Goal: Task Accomplishment & Management: Manage account settings

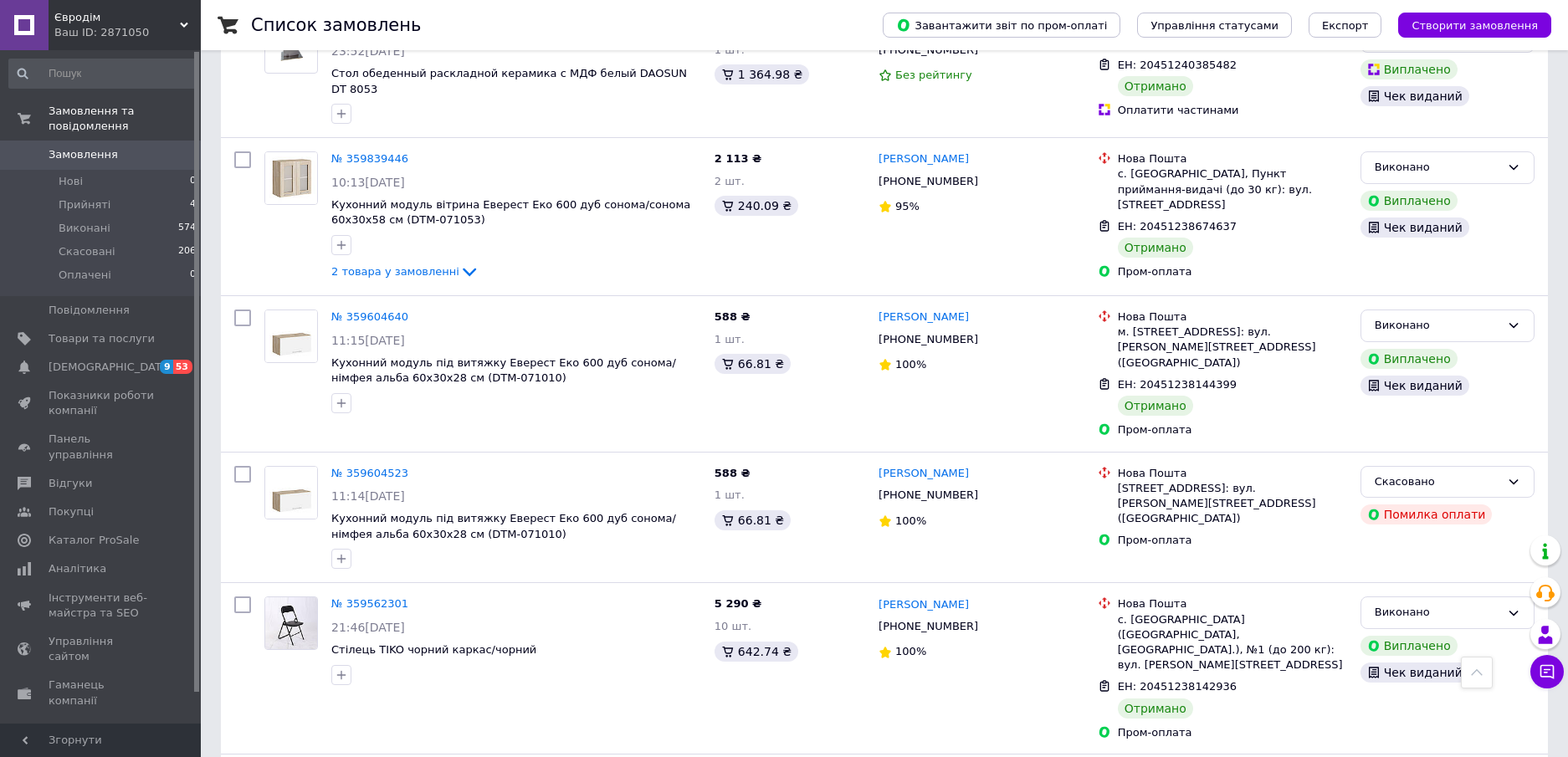
scroll to position [1255, 0]
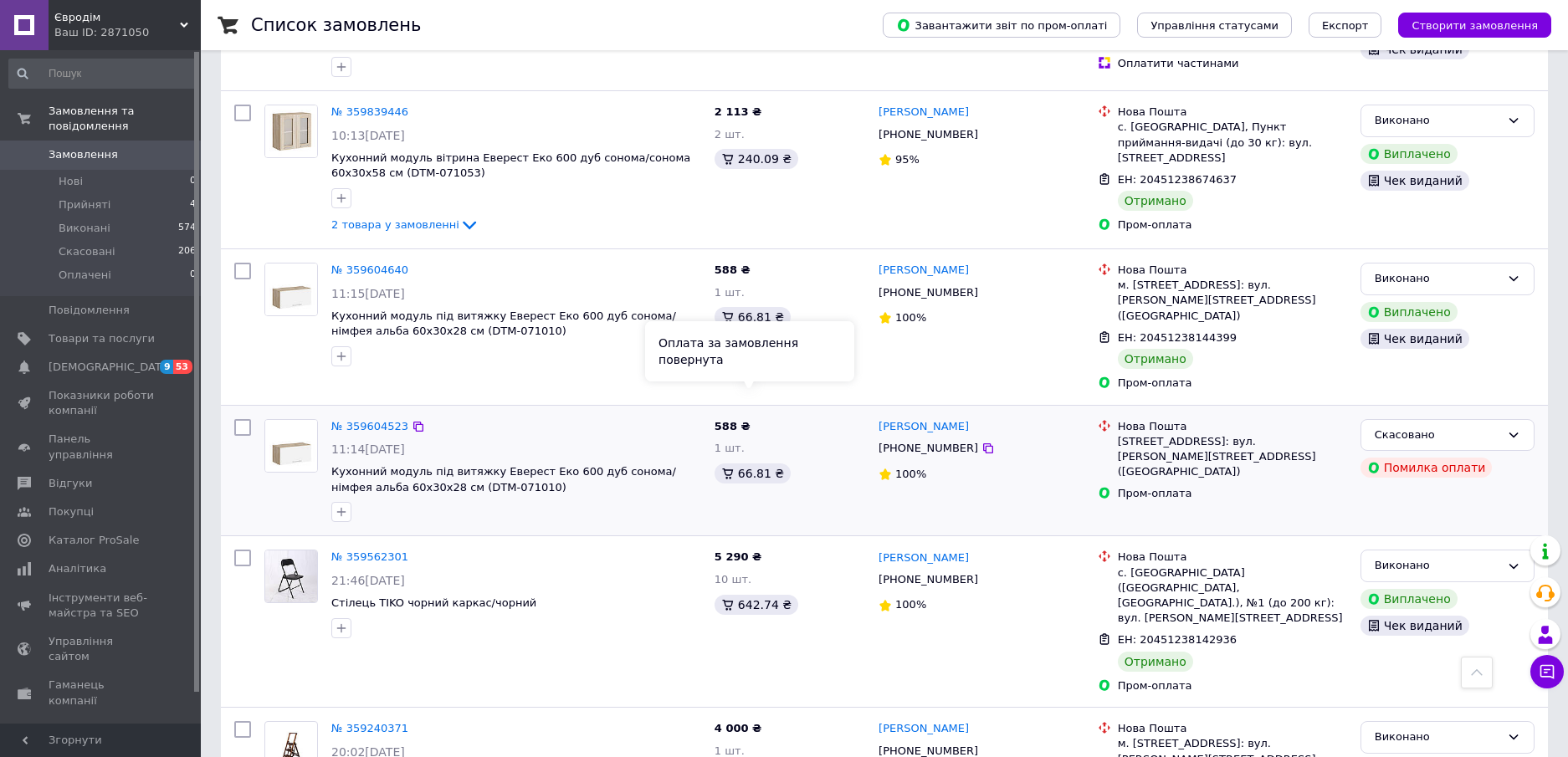
click at [624, 418] on div "№ 359604523" at bounding box center [516, 427] width 373 height 20
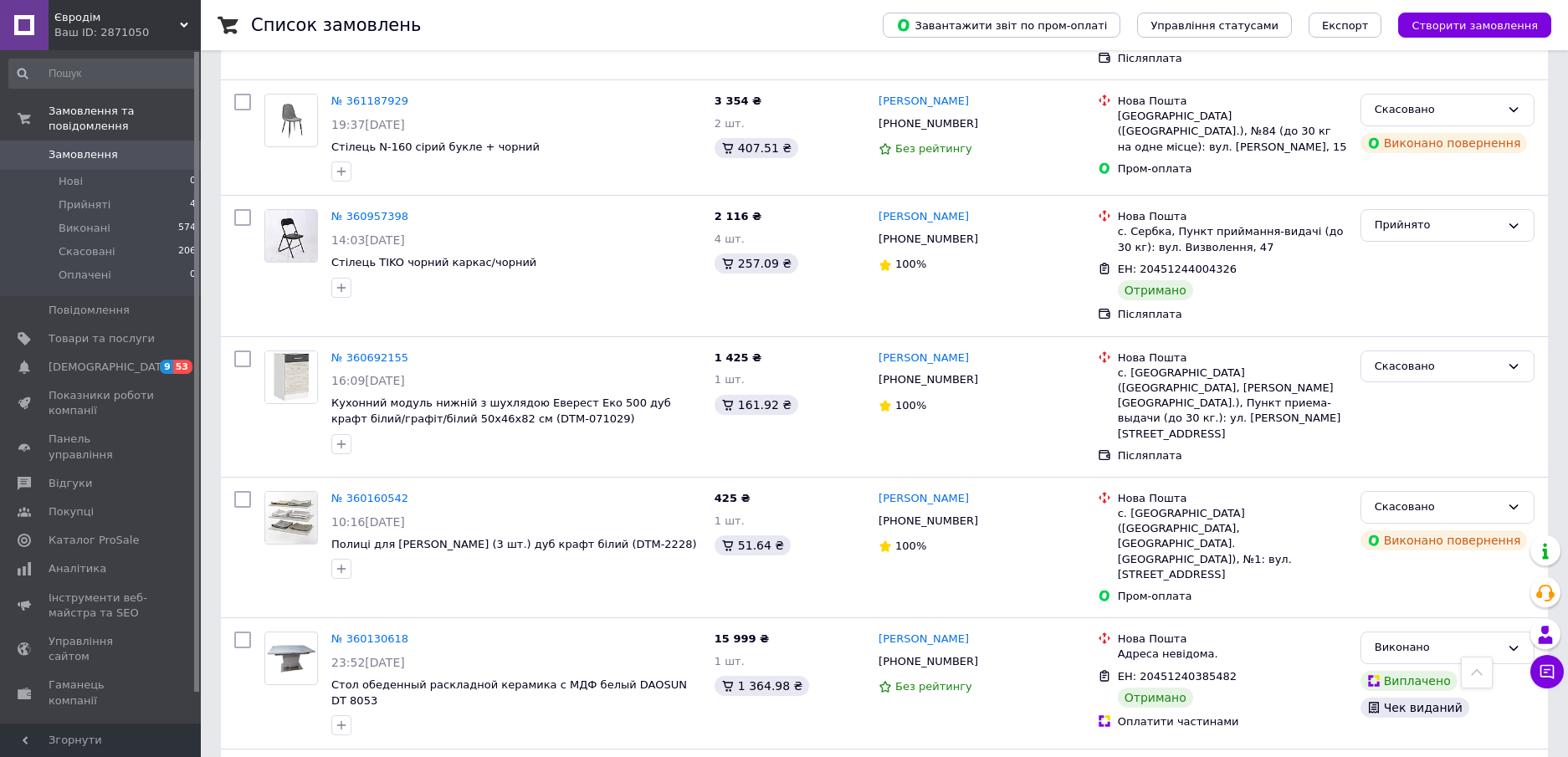
scroll to position [0, 0]
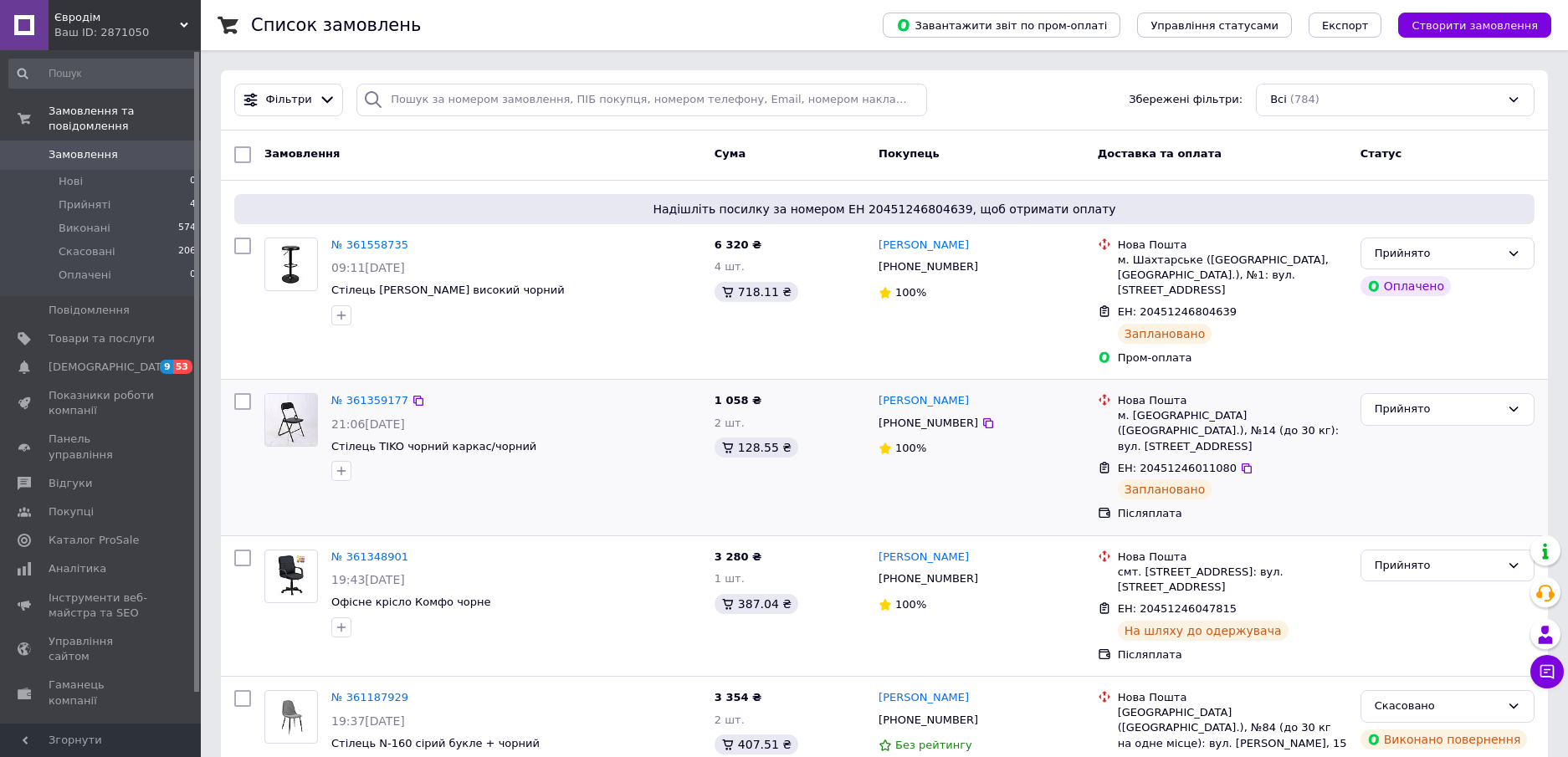
click at [396, 379] on div "№ 361359177 21:06, 10.09.2025 Стілець TIKO чорний каркас/чорний 1 058 ₴ 2 шт. 1…" at bounding box center [884, 457] width 1327 height 156
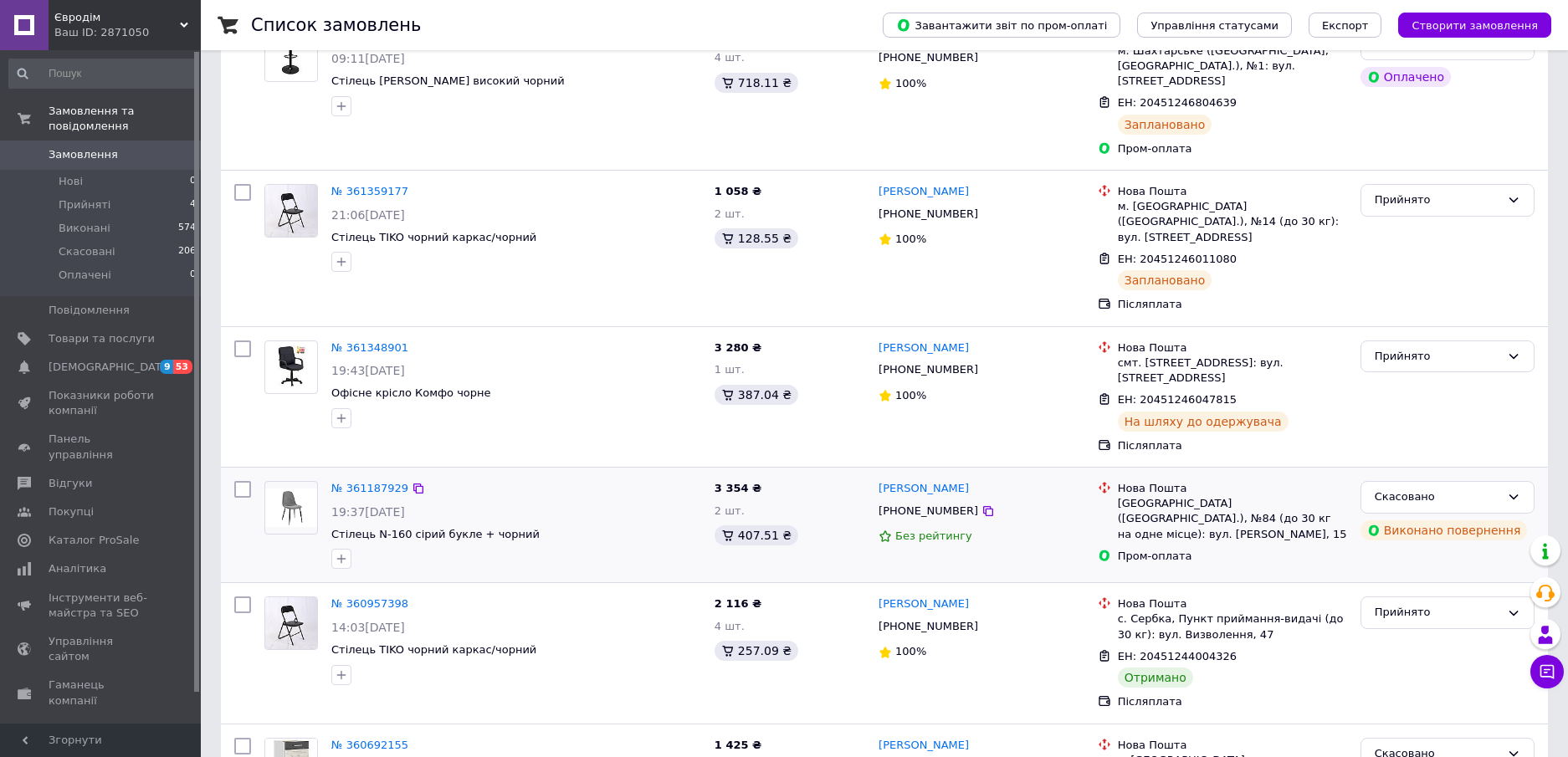
click at [528, 550] on div at bounding box center [516, 558] width 377 height 27
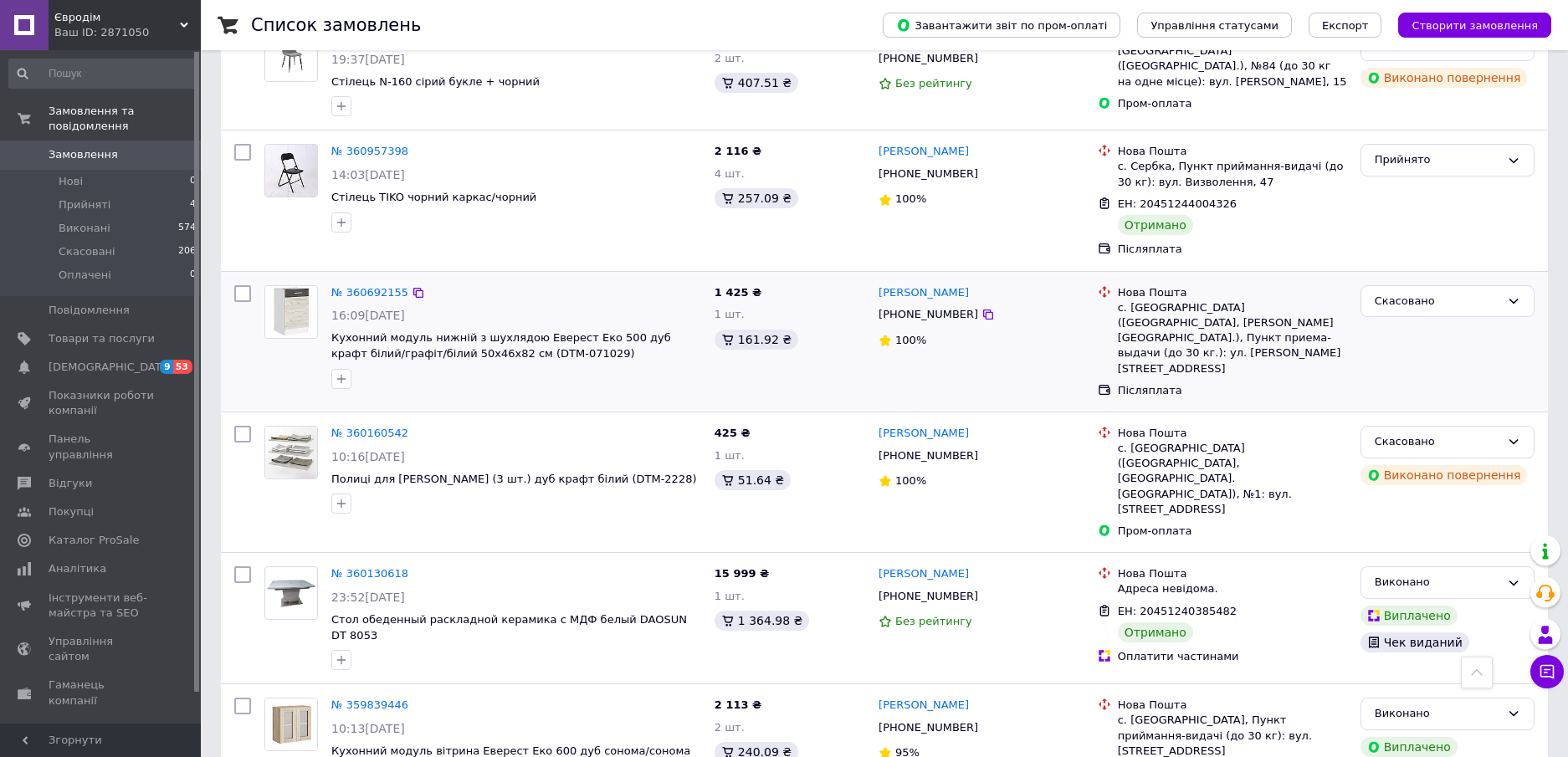
scroll to position [0, 0]
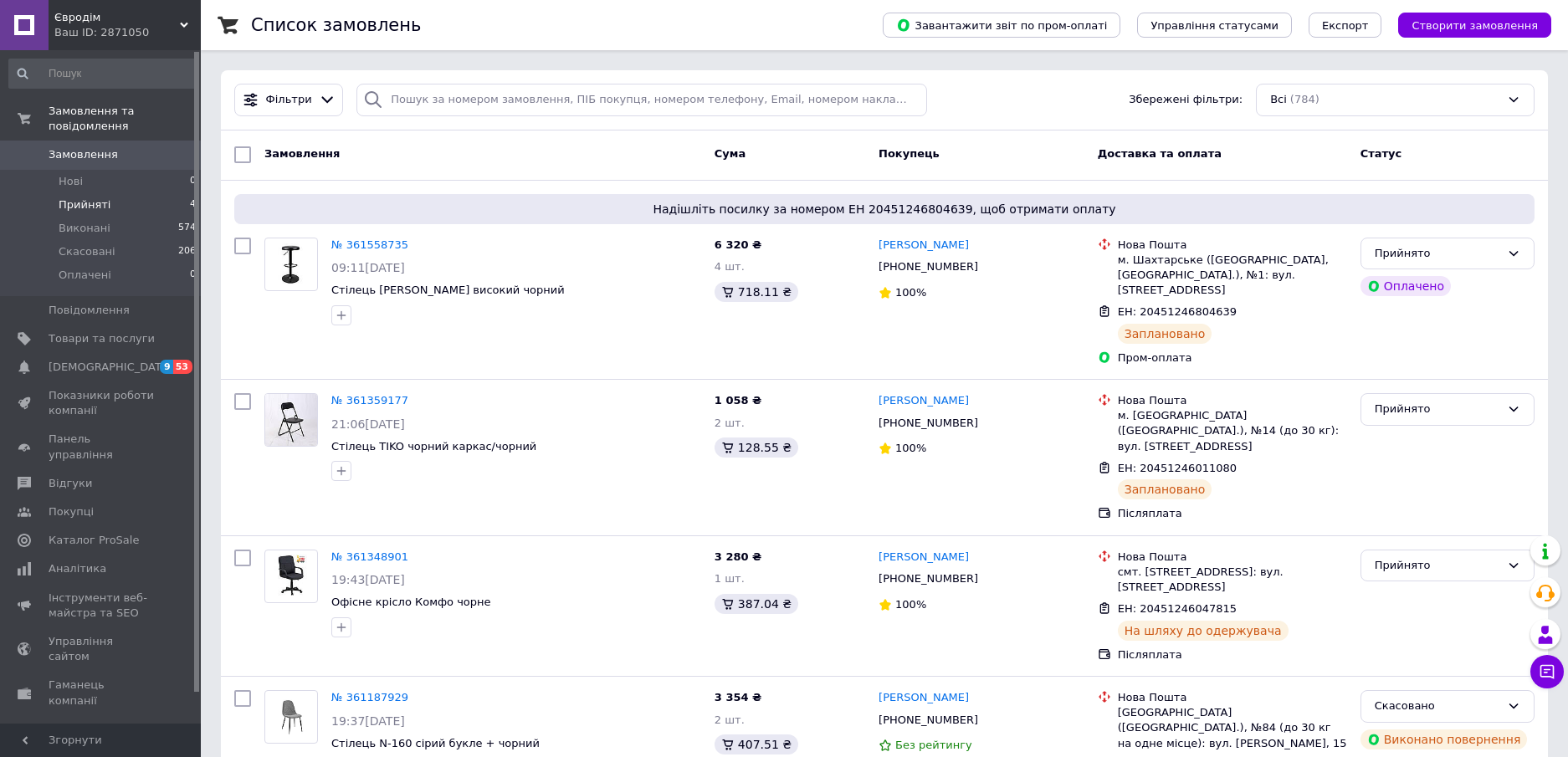
click at [74, 198] on li "Прийняті 4" at bounding box center [103, 205] width 206 height 23
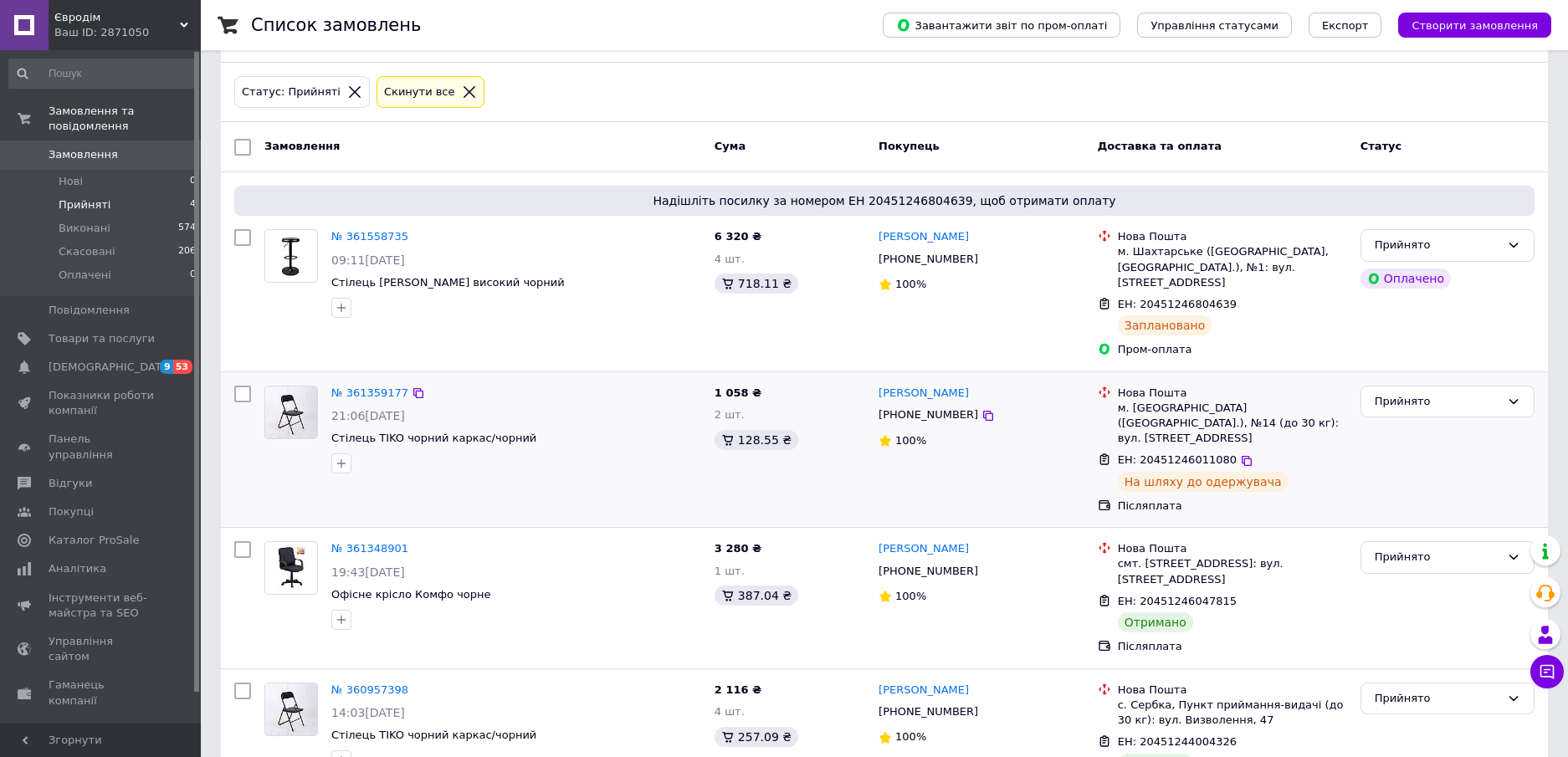
scroll to position [125, 0]
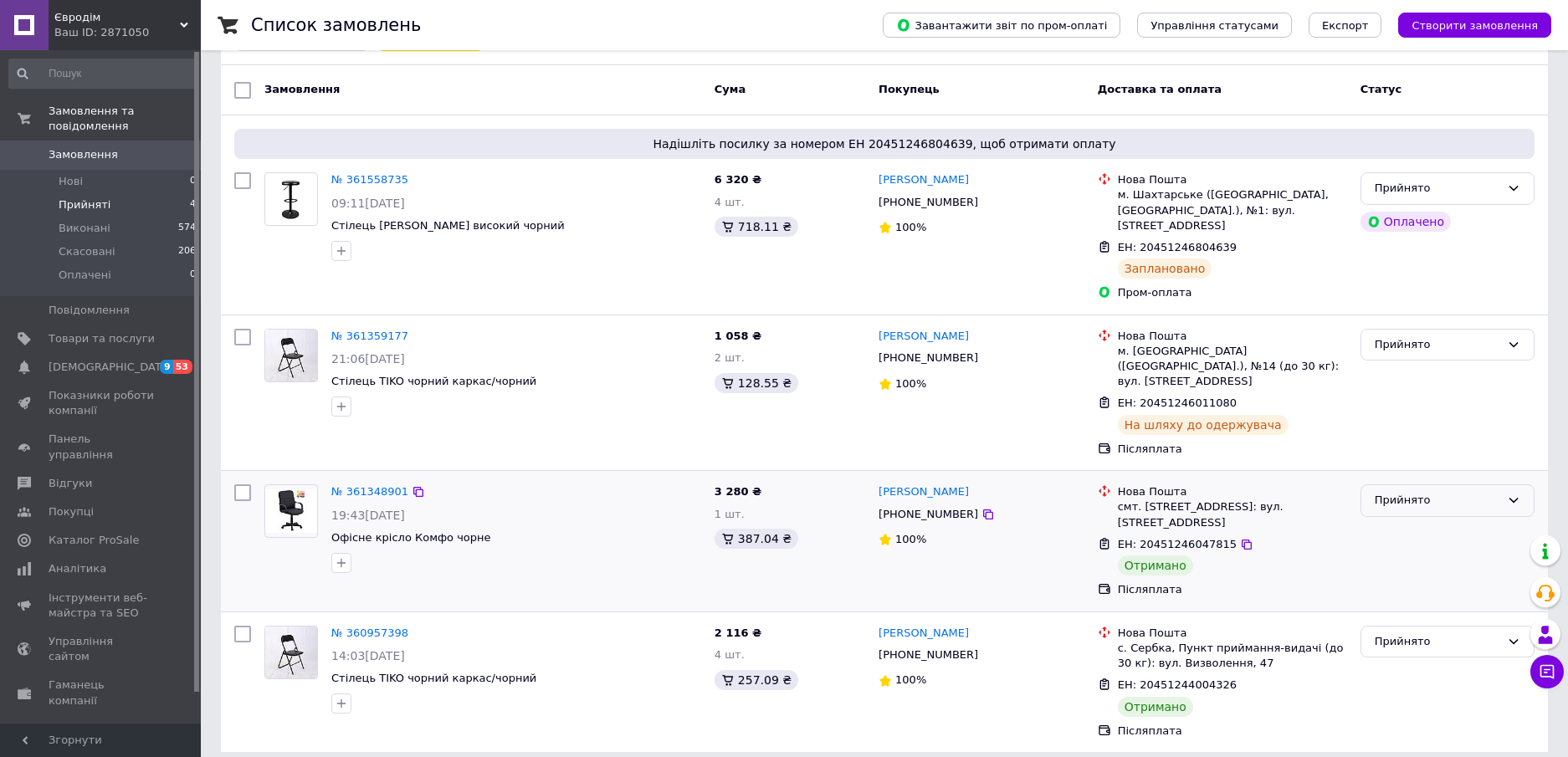
click at [1480, 492] on div "Прийнято" at bounding box center [1438, 501] width 126 height 18
click at [1426, 524] on li "Виконано" at bounding box center [1447, 535] width 172 height 31
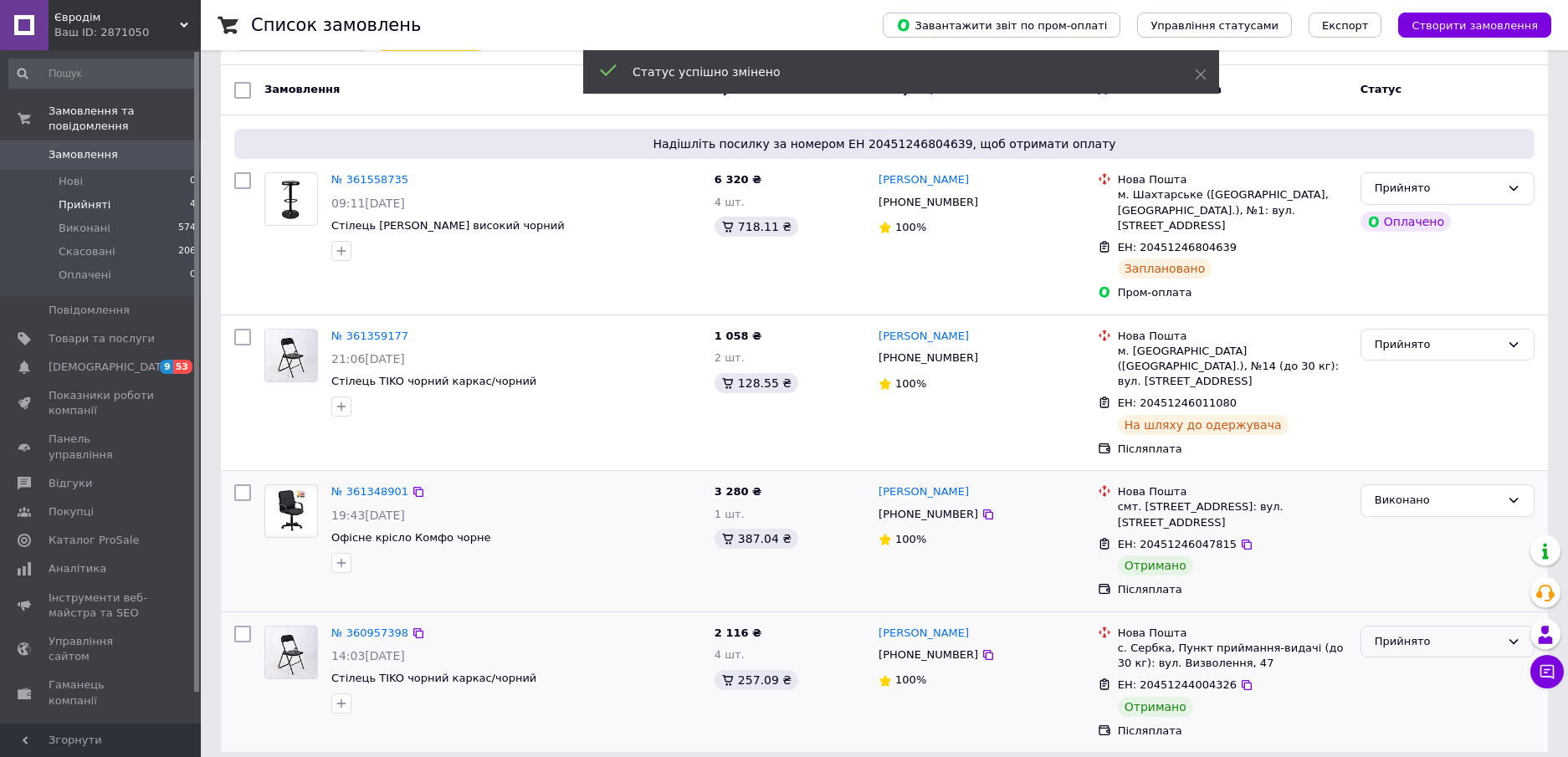
click at [1460, 633] on div "Прийнято" at bounding box center [1438, 642] width 126 height 18
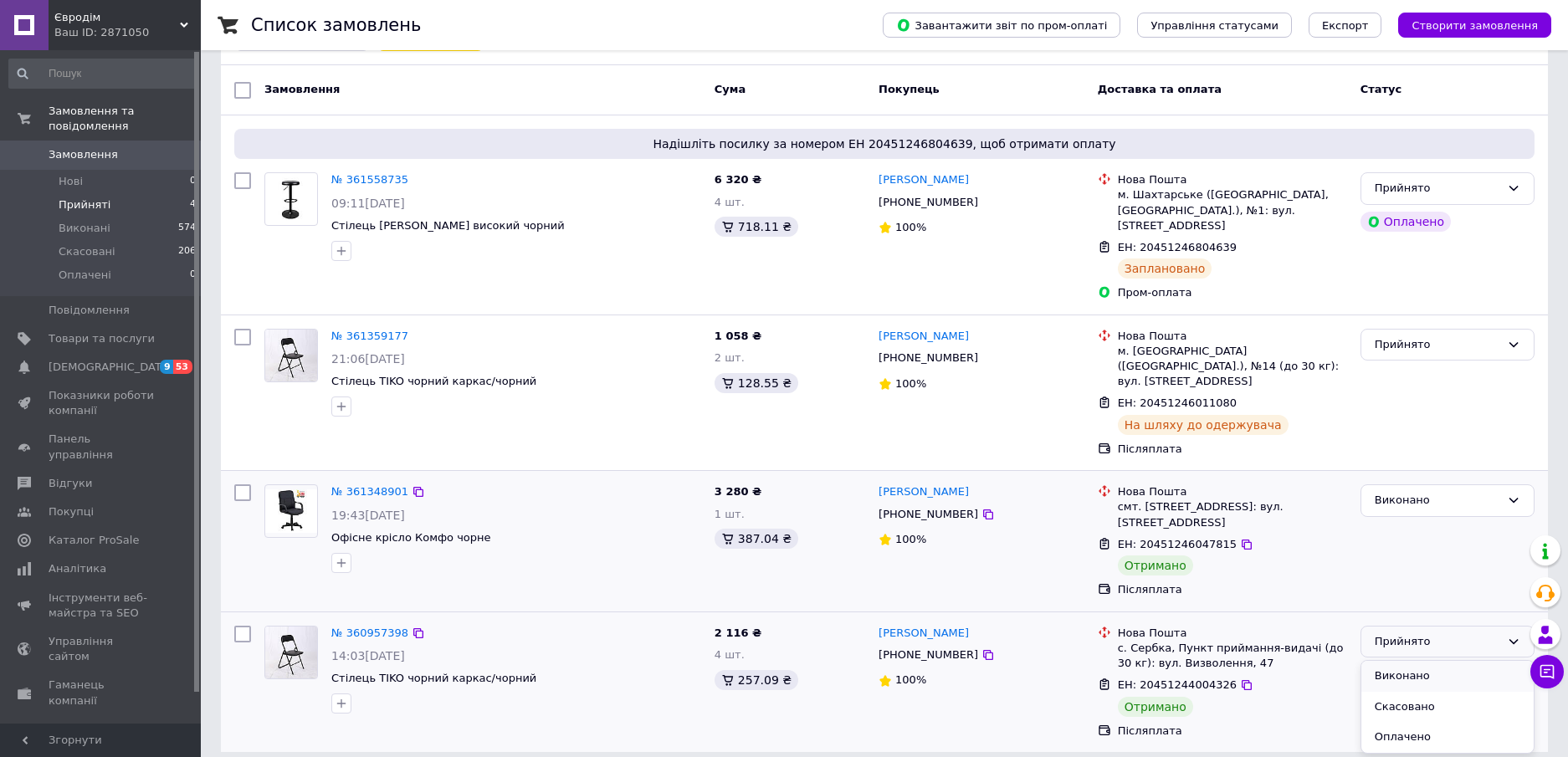
click at [1411, 669] on li "Виконано" at bounding box center [1447, 676] width 172 height 31
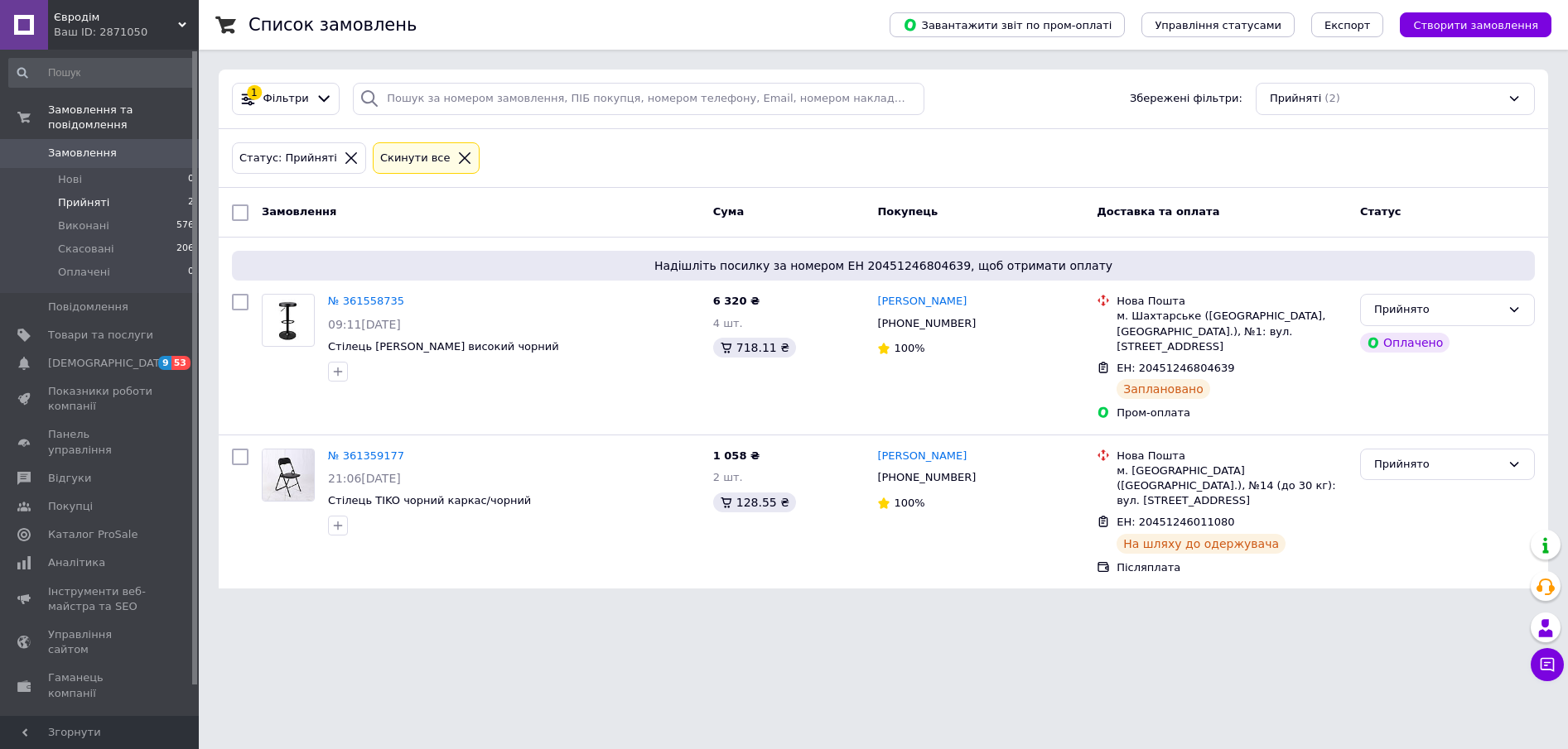
click at [97, 196] on span "Прийняті" at bounding box center [83, 203] width 52 height 15
click at [73, 196] on span "Прийняті" at bounding box center [83, 203] width 52 height 15
click at [75, 218] on span "Виконані" at bounding box center [83, 225] width 52 height 15
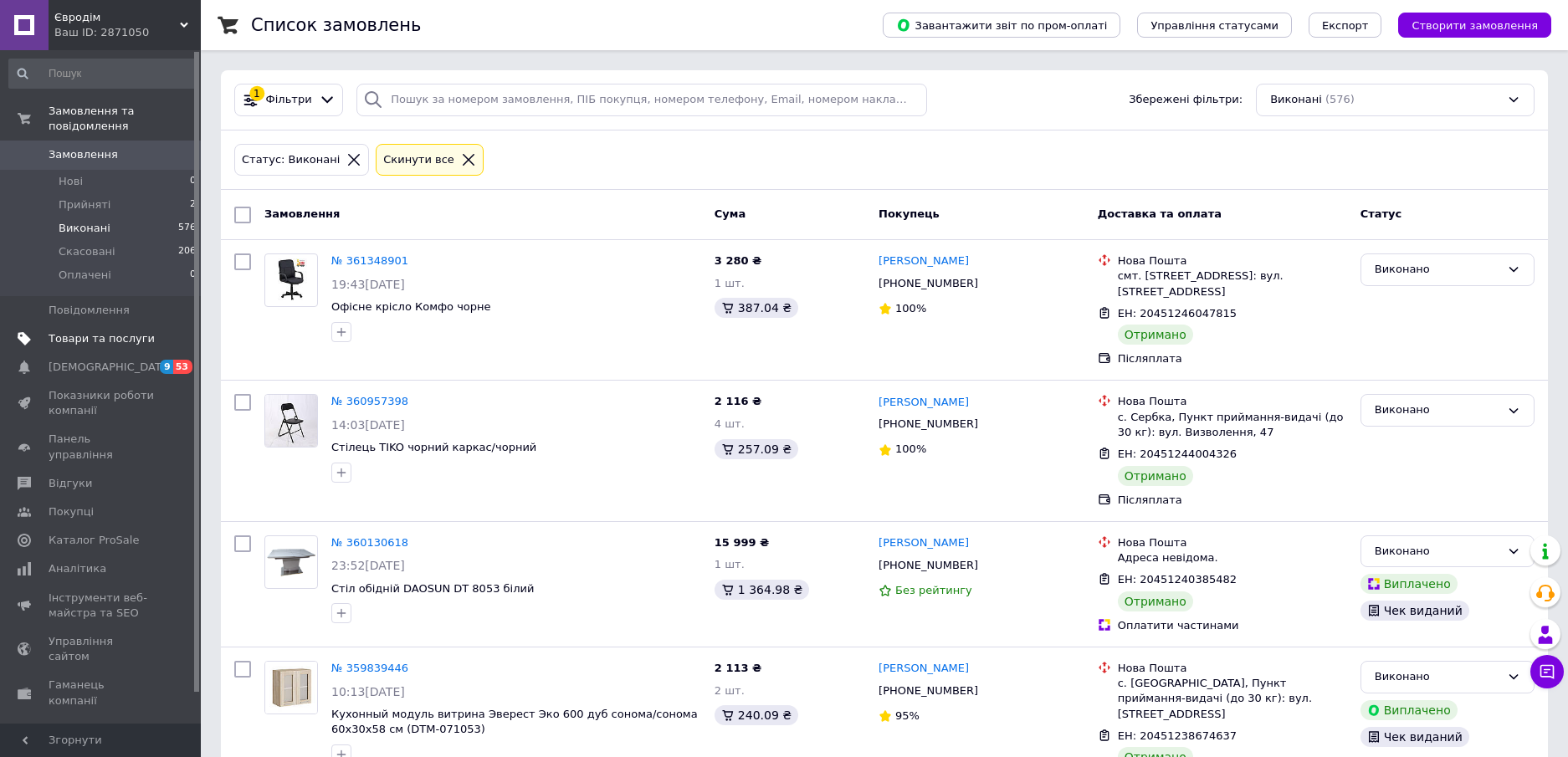
click at [111, 332] on span "Товари та послуги" at bounding box center [102, 339] width 106 height 15
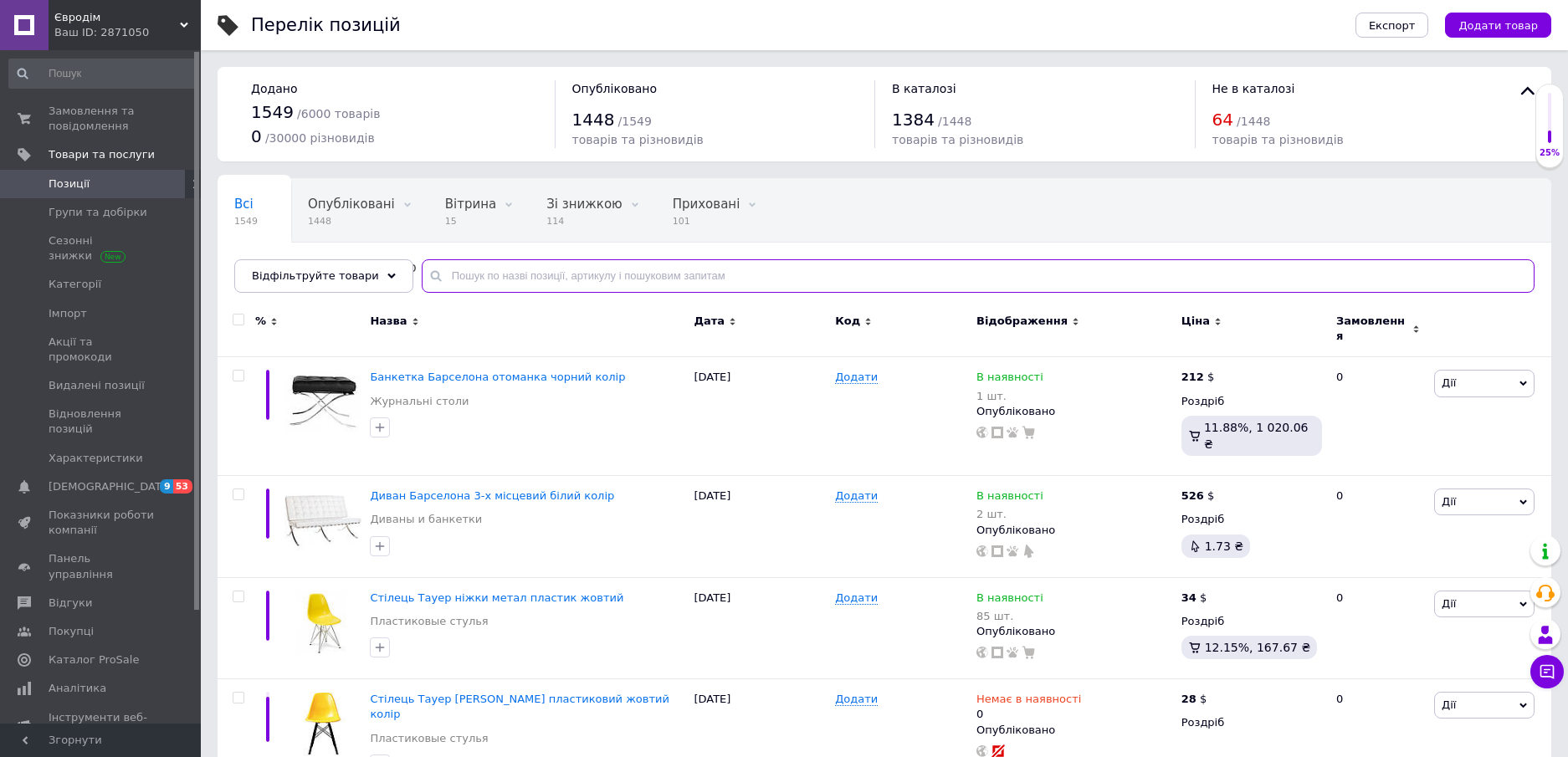
click at [607, 267] on input "text" at bounding box center [978, 277] width 1112 height 34
click at [235, 371] on input "checkbox" at bounding box center [238, 376] width 11 height 11
checkbox input "true"
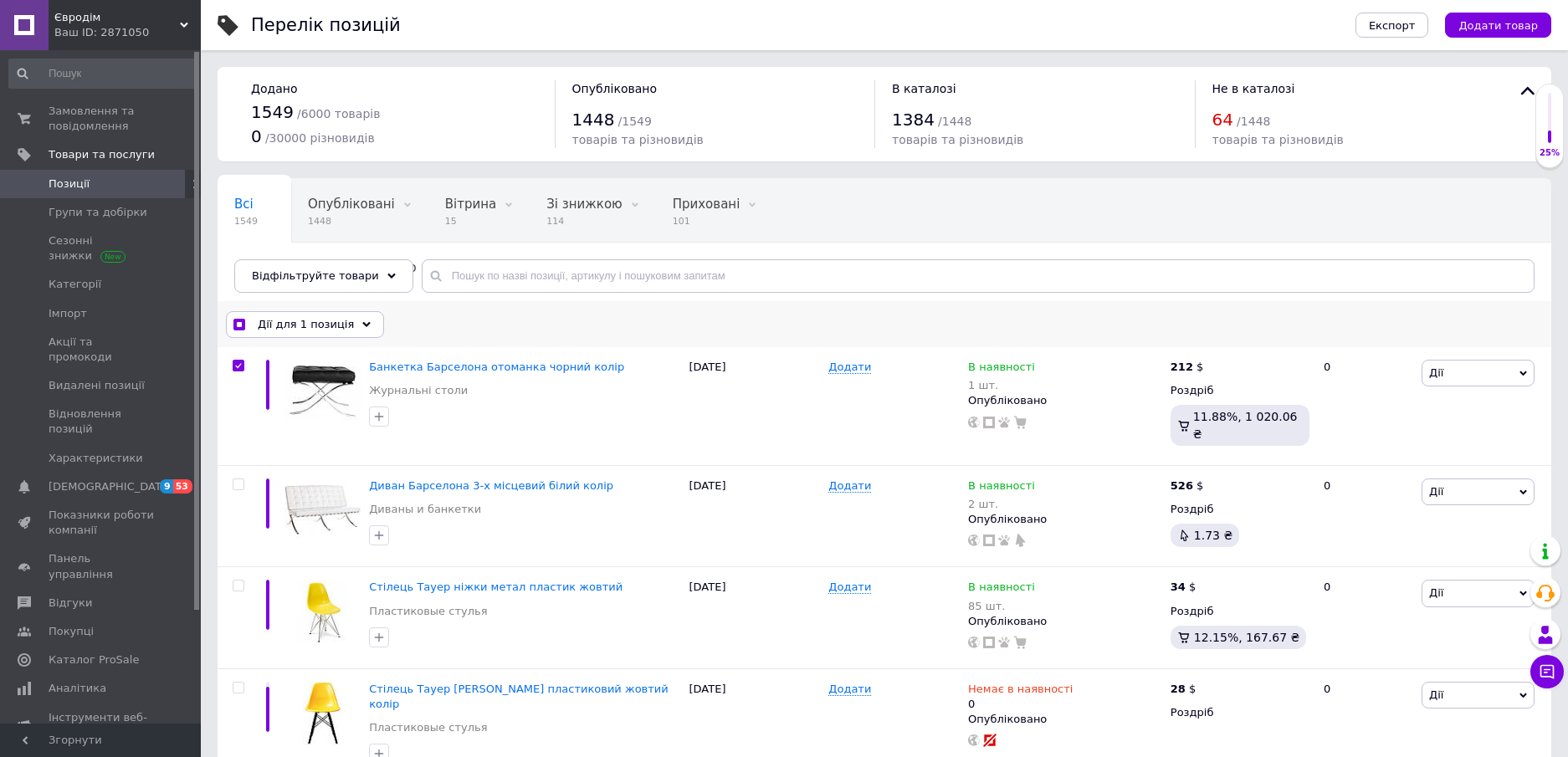
click at [350, 332] on div "Дії для 1 позиція" at bounding box center [305, 324] width 158 height 27
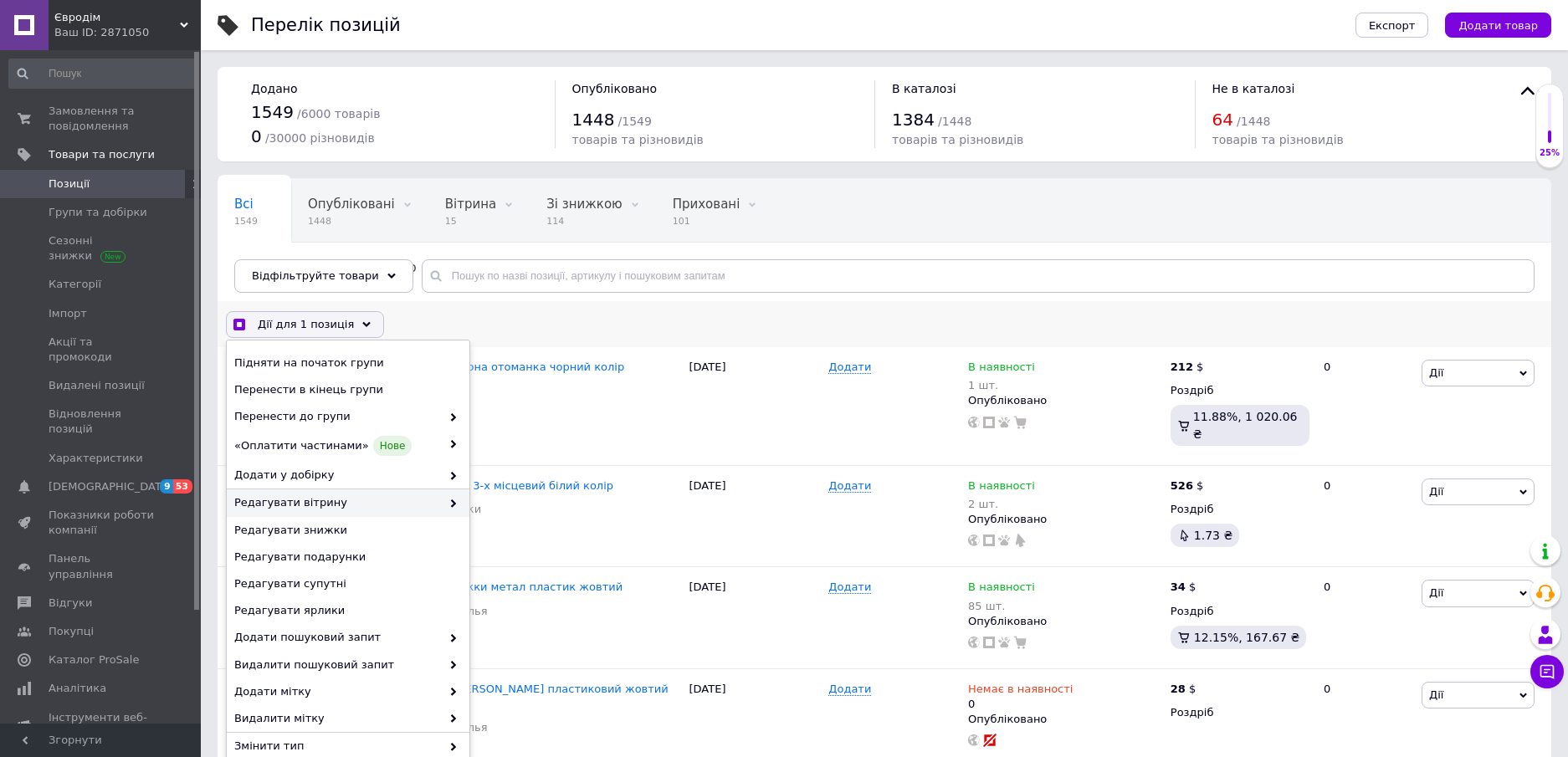
scroll to position [33, 0]
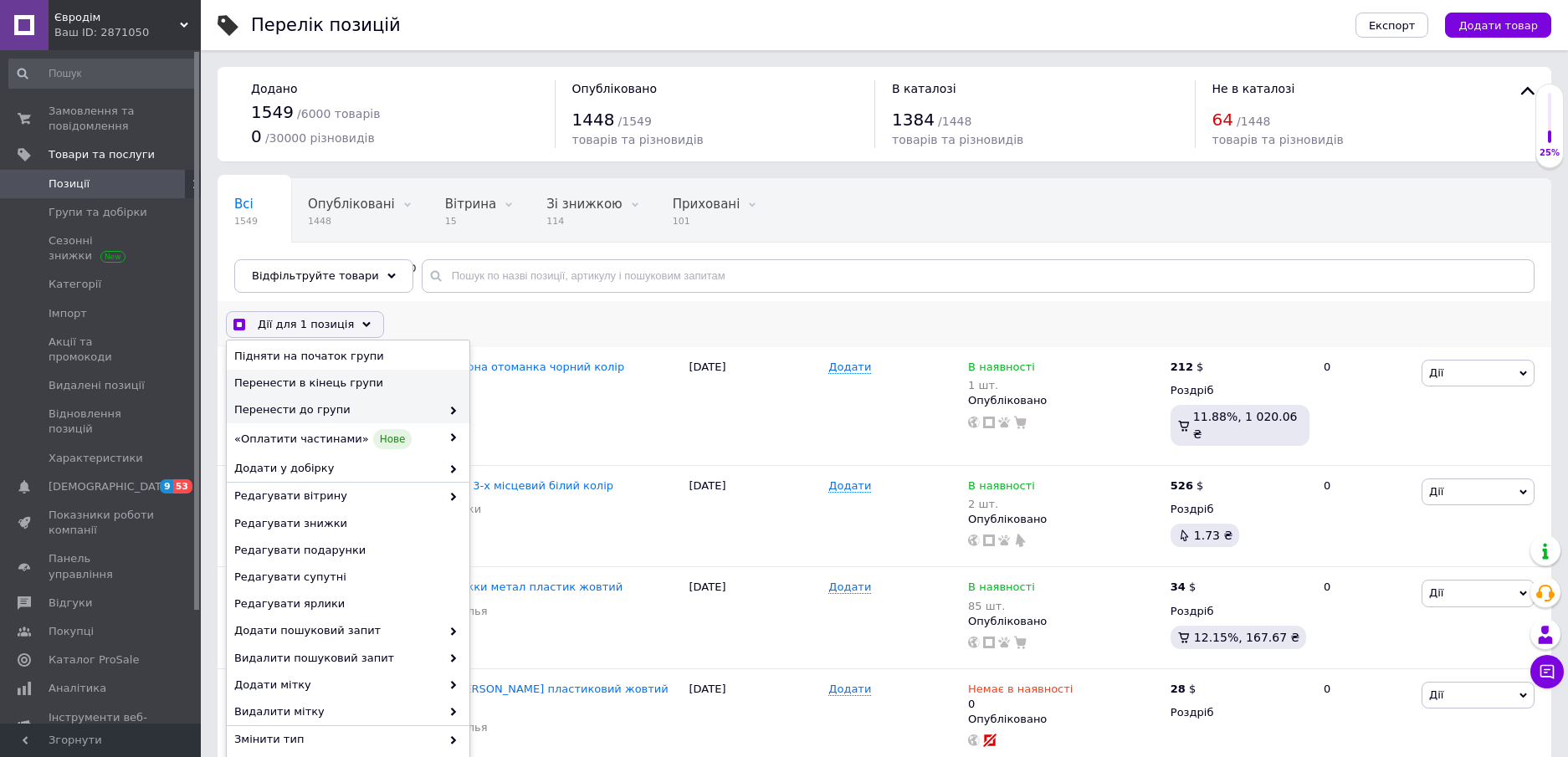
click at [447, 418] on div "Перенести до групи" at bounding box center [348, 410] width 243 height 27
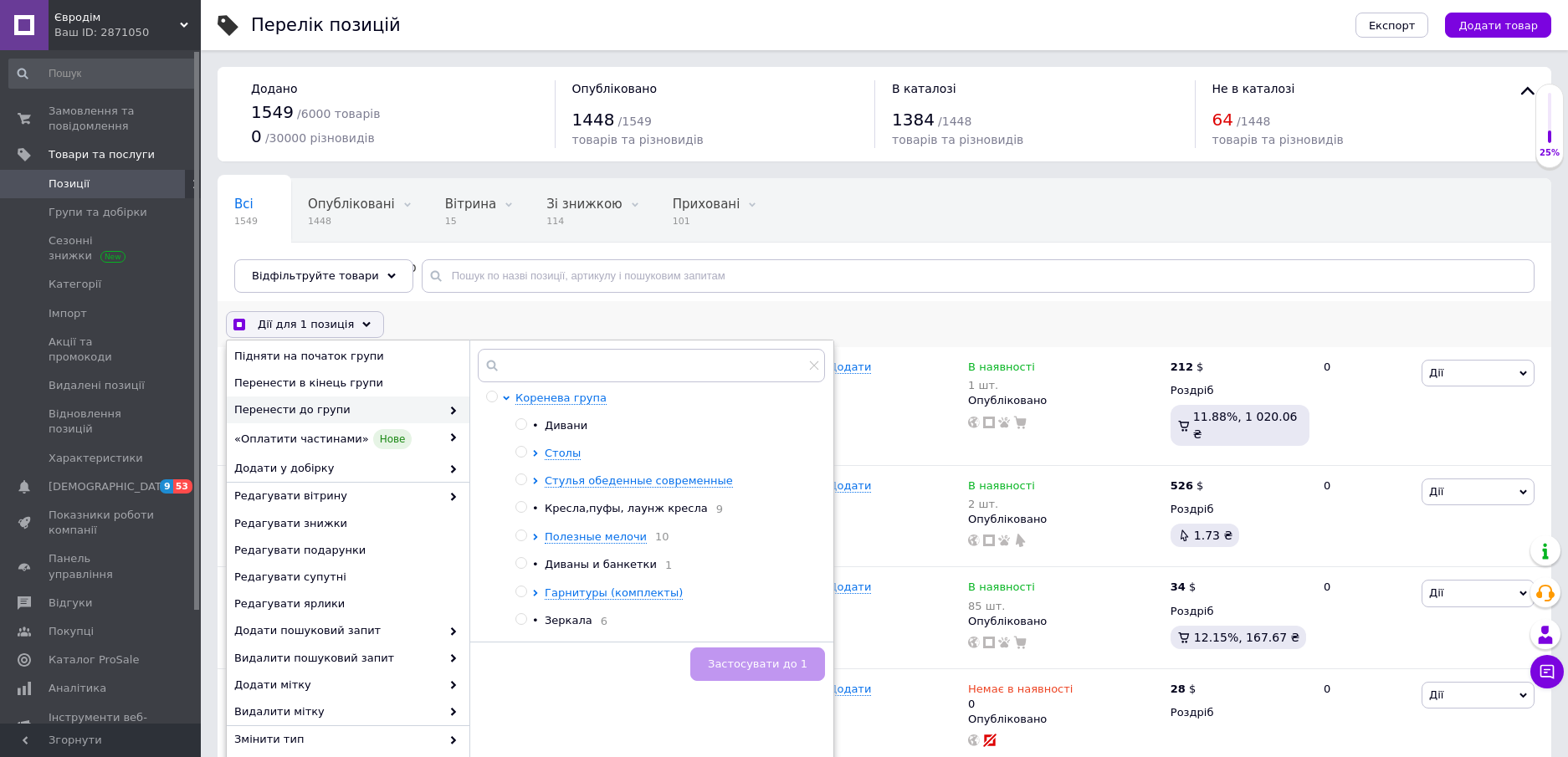
checkbox input "true"
click at [519, 569] on input "radio" at bounding box center [520, 564] width 11 height 11
radio input "true"
click at [519, 569] on input "radio" at bounding box center [520, 564] width 11 height 11
checkbox input "true"
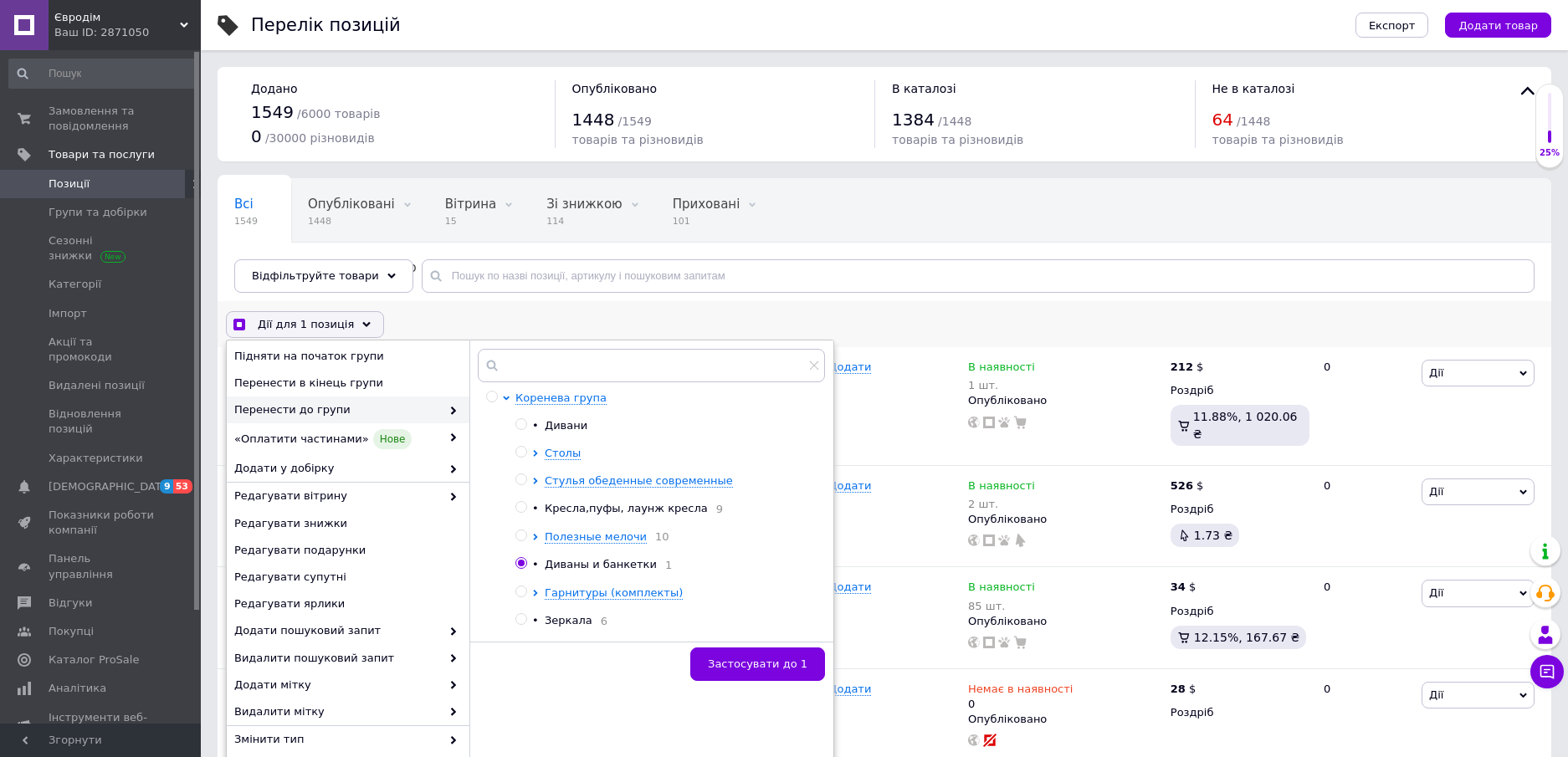
click at [519, 509] on input "radio" at bounding box center [520, 507] width 11 height 11
radio input "true"
checkbox input "true"
radio input "false"
click at [753, 658] on span "Застосувати до 1" at bounding box center [757, 664] width 99 height 12
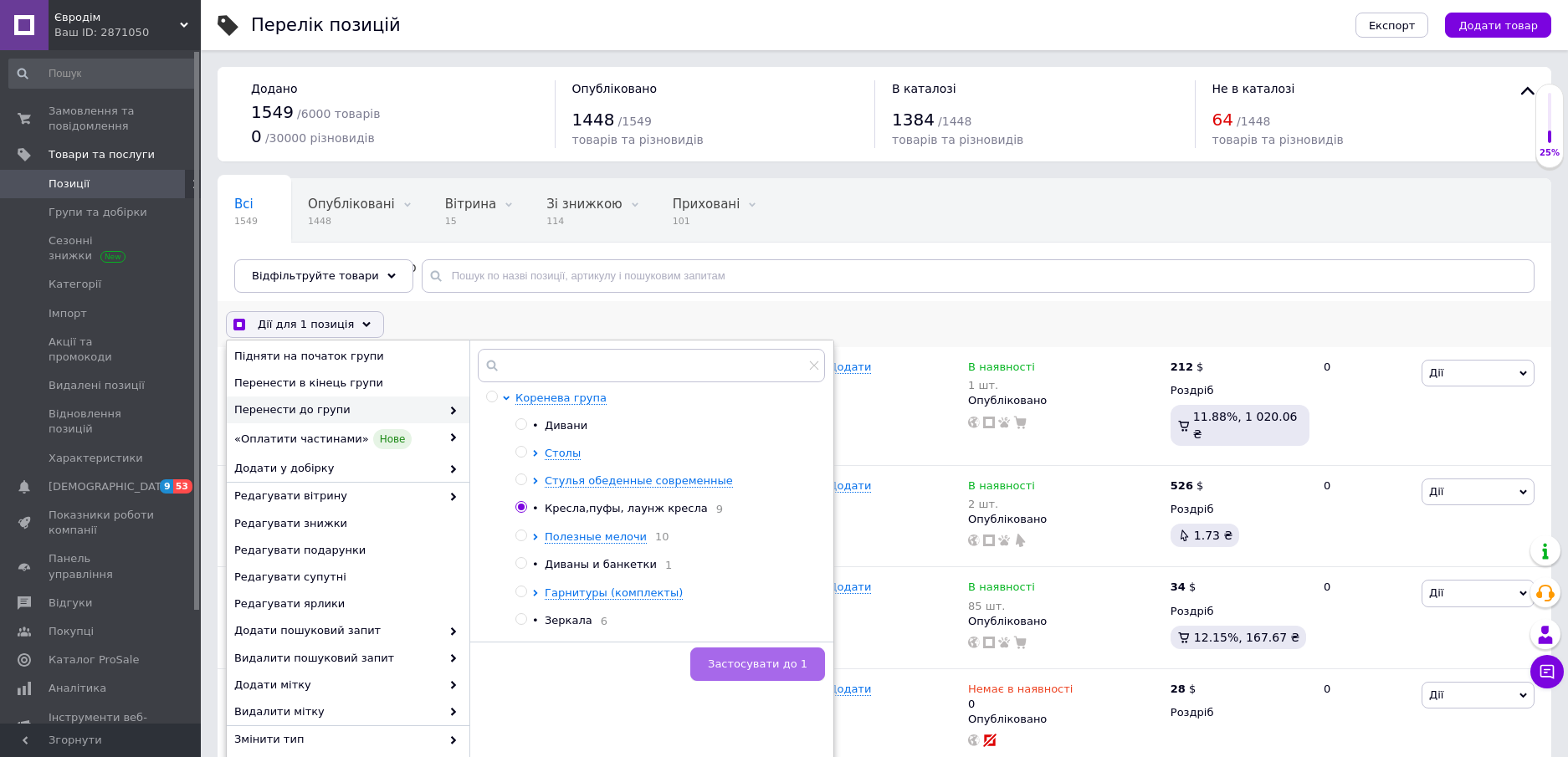
checkbox input "true"
checkbox input "false"
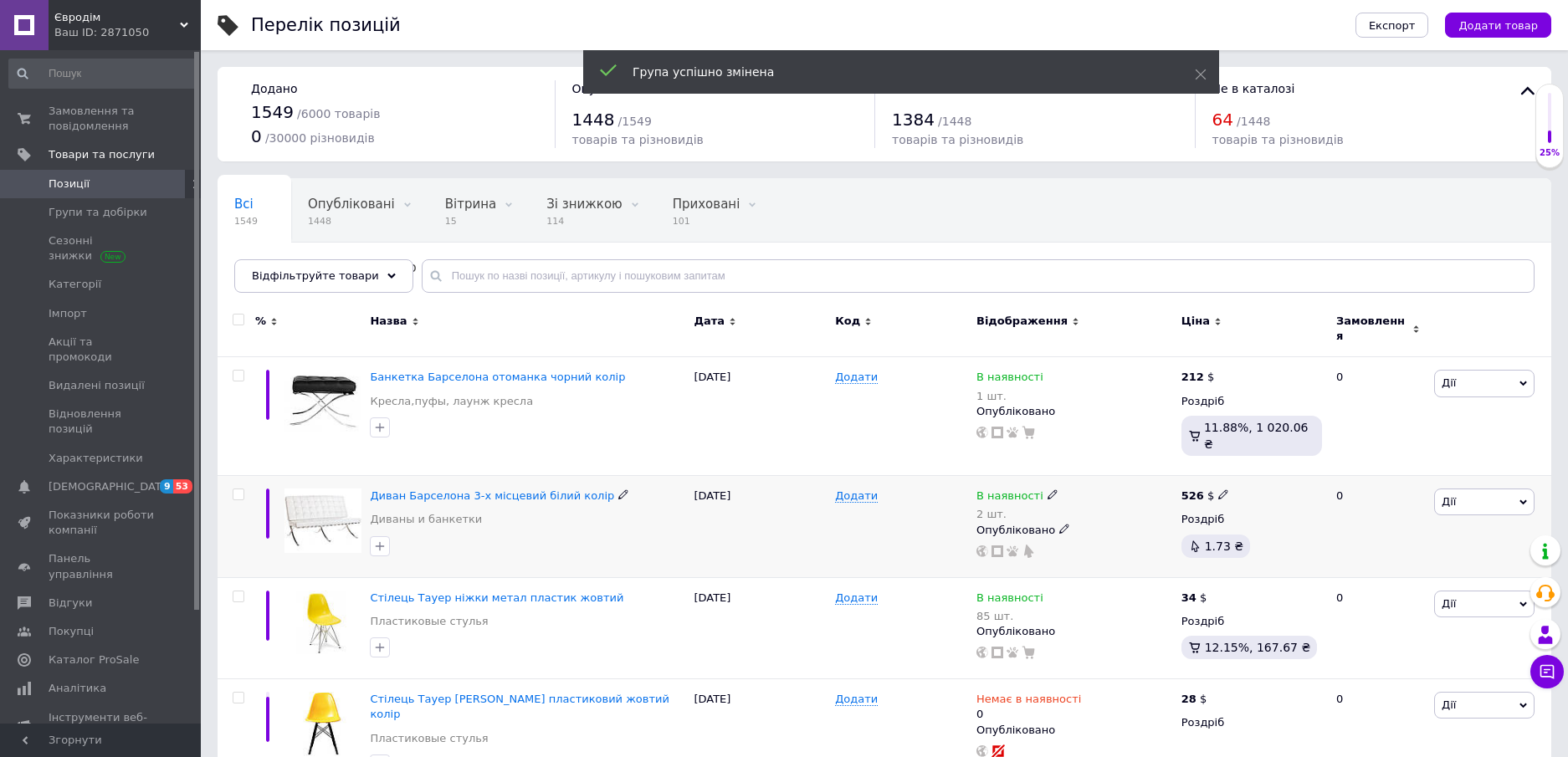
click at [234, 489] on input "checkbox" at bounding box center [238, 495] width 11 height 11
checkbox input "true"
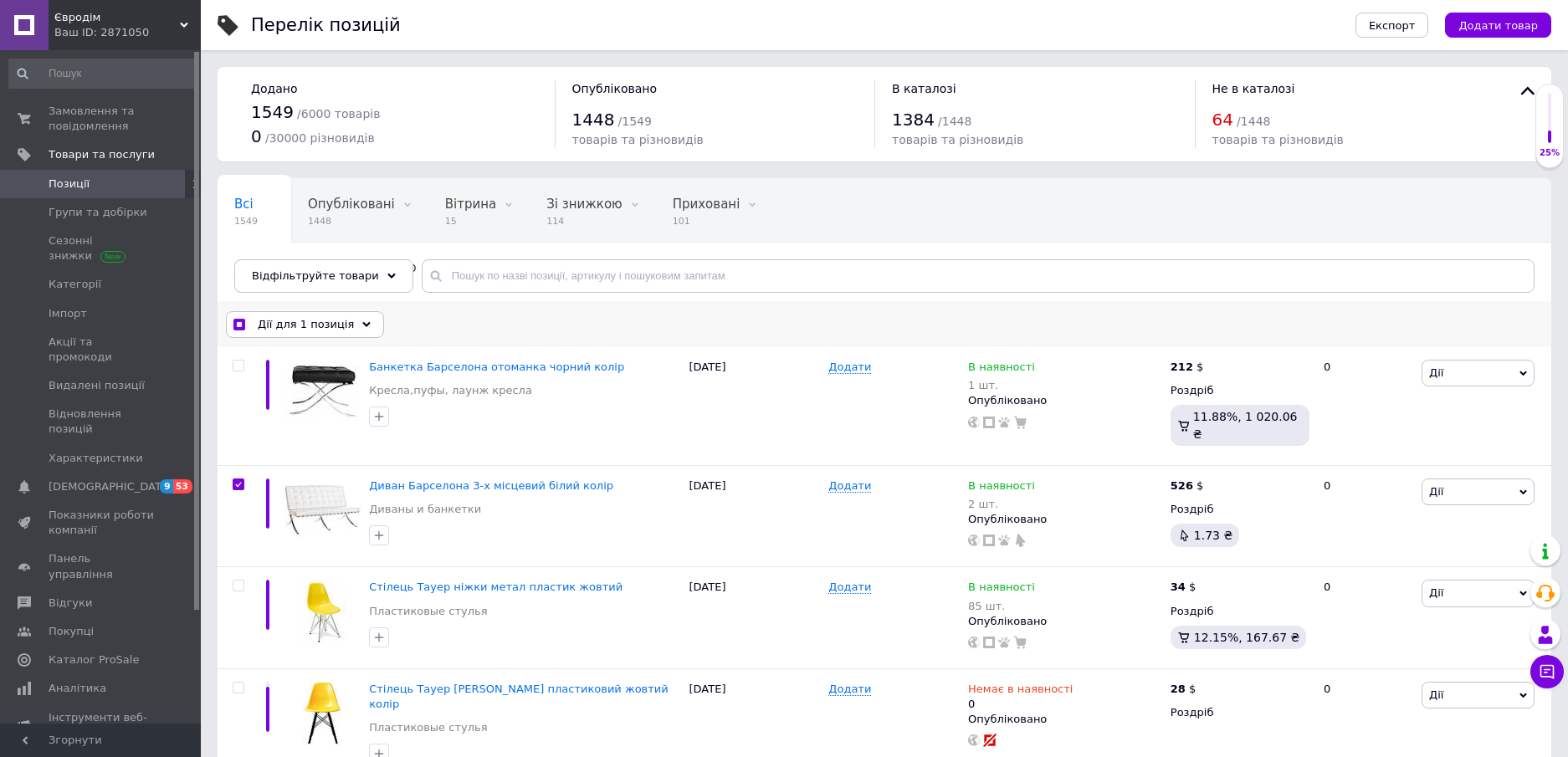
click at [334, 334] on div "Дії для 1 позиція" at bounding box center [305, 324] width 158 height 27
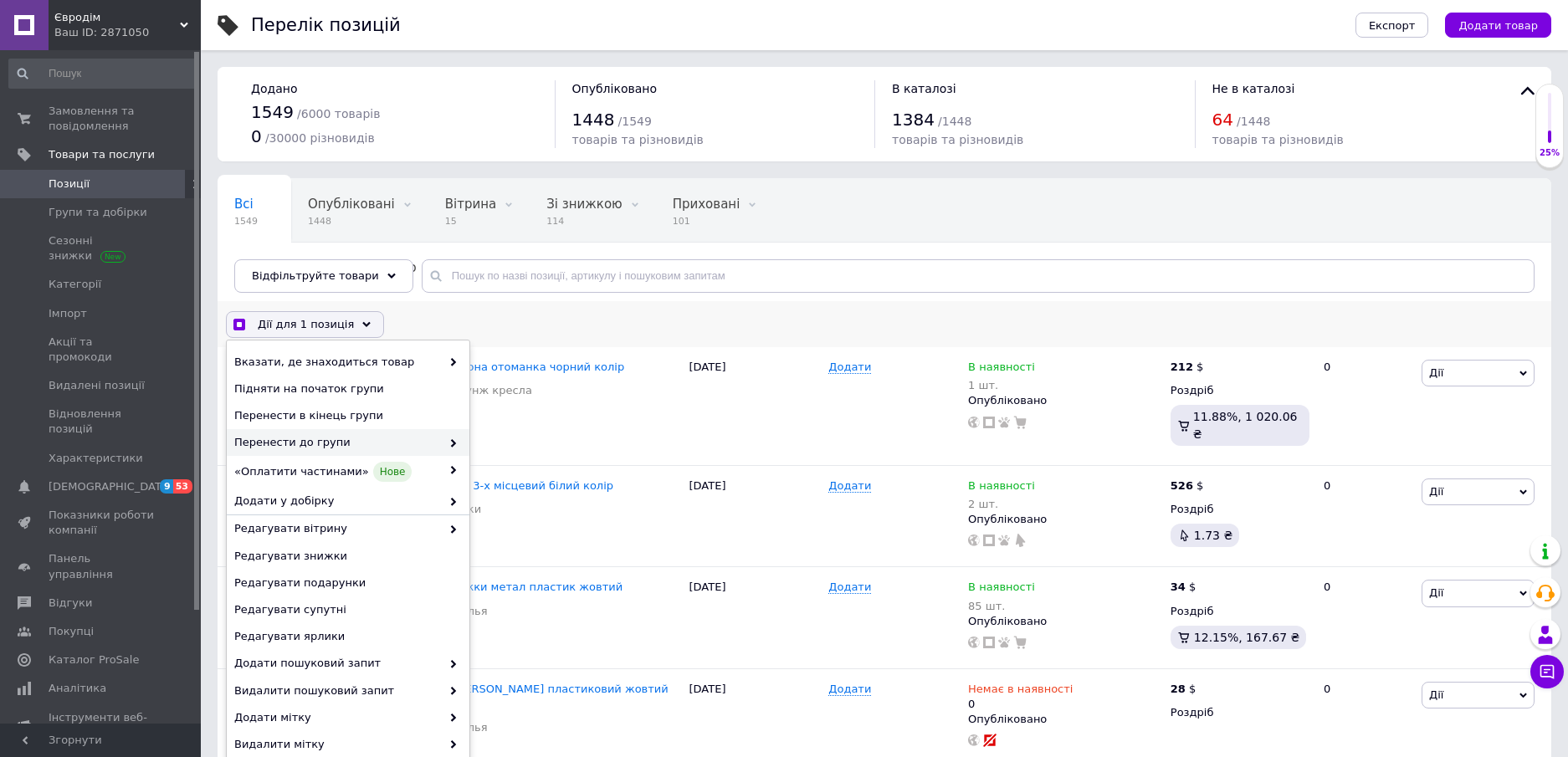
click at [351, 448] on span "Перенести до групи" at bounding box center [337, 442] width 207 height 15
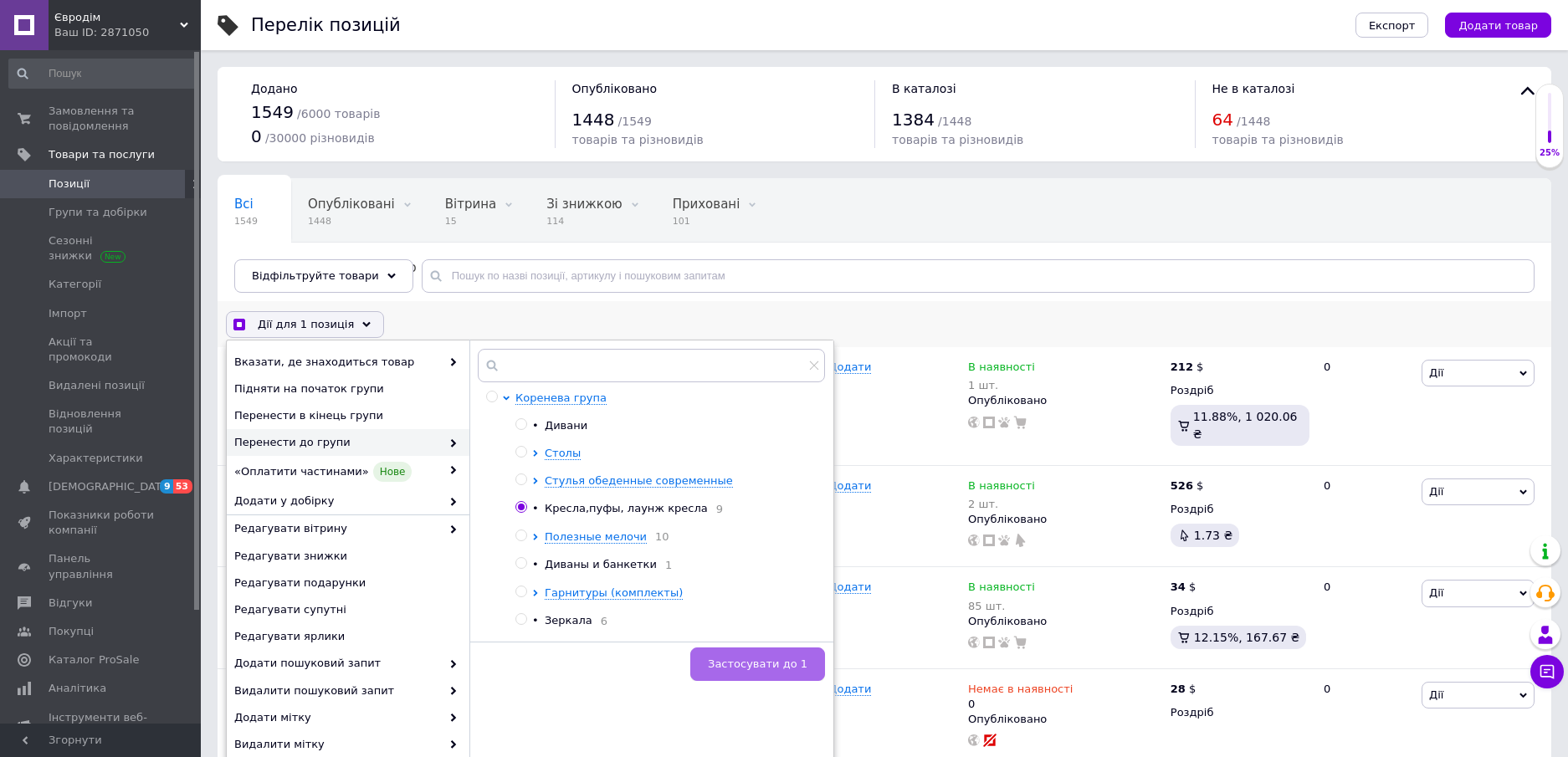
click at [786, 663] on span "Застосувати до 1" at bounding box center [757, 664] width 99 height 12
checkbox input "true"
checkbox input "false"
